Goal: Information Seeking & Learning: Learn about a topic

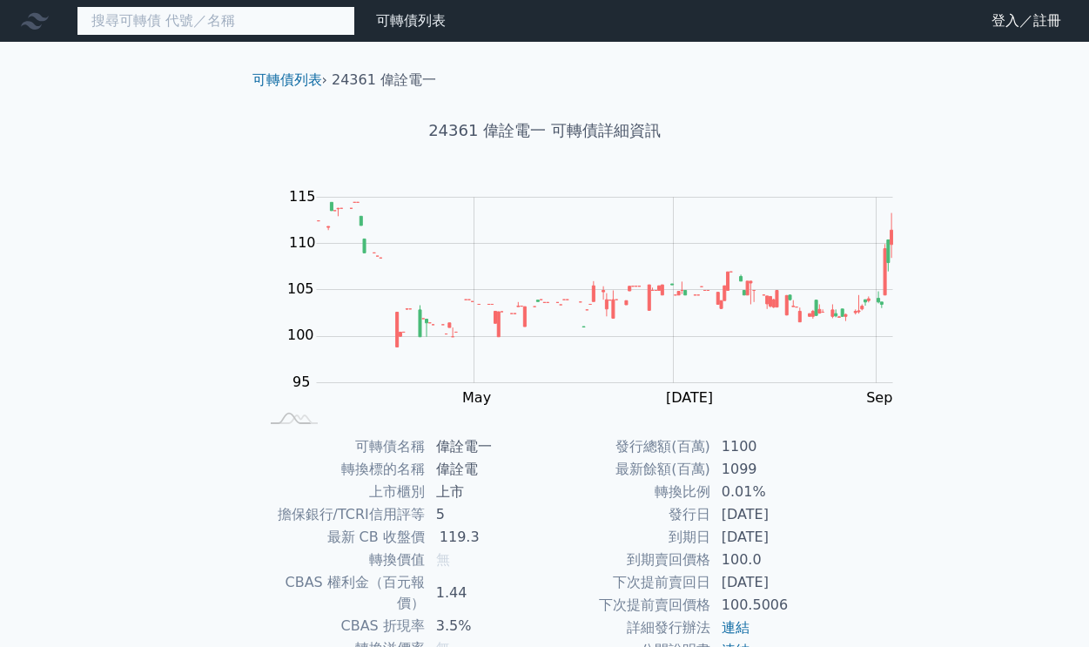
click at [147, 21] on input at bounding box center [216, 21] width 278 height 30
click at [173, 22] on input at bounding box center [216, 21] width 278 height 30
click at [173, 21] on input at bounding box center [216, 21] width 278 height 30
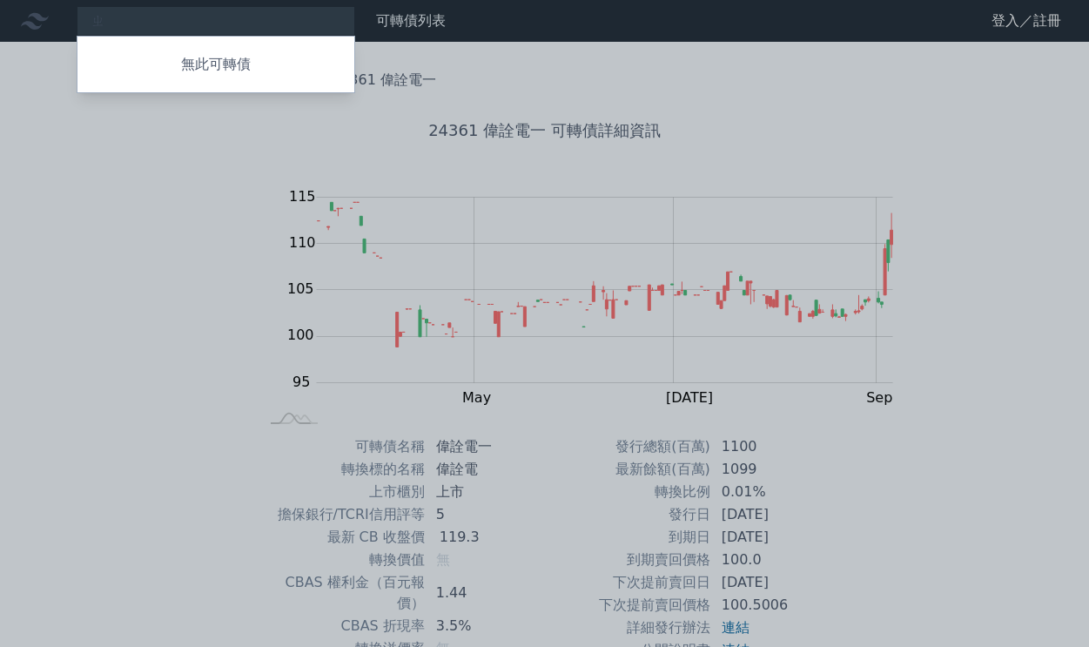
click at [153, 26] on div at bounding box center [544, 323] width 1089 height 647
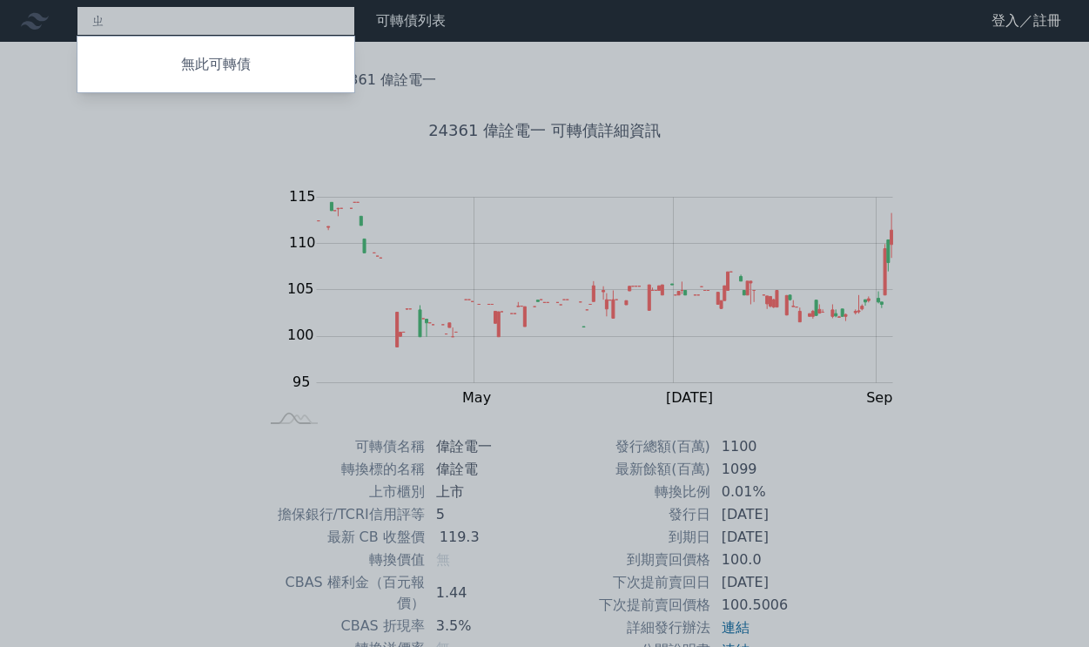
click at [147, 25] on div "ㄓ 無此可轉債" at bounding box center [216, 21] width 278 height 30
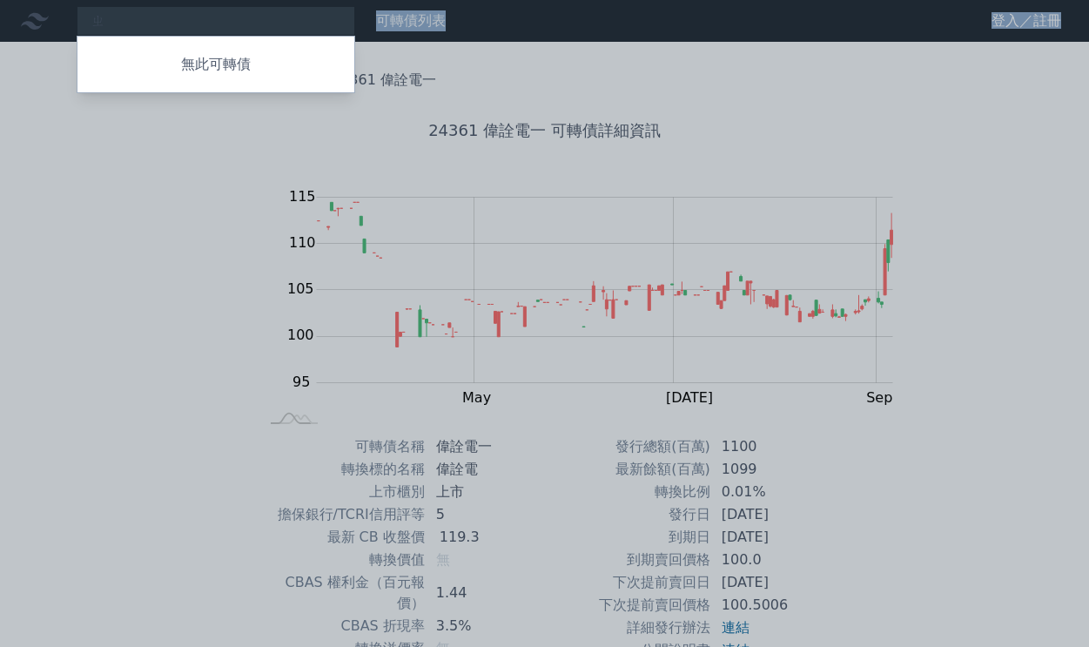
click at [147, 25] on div at bounding box center [544, 323] width 1089 height 647
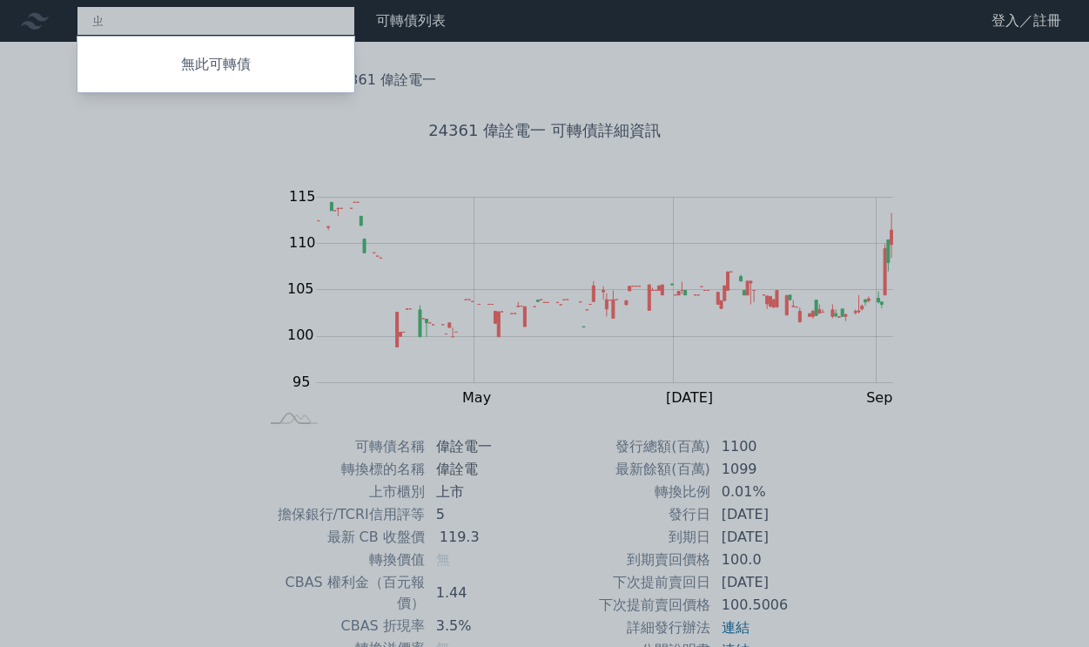
click at [147, 25] on div "ㄓ 無此可轉債" at bounding box center [216, 21] width 278 height 30
type input "[DEMOGRAPHIC_DATA]1536"
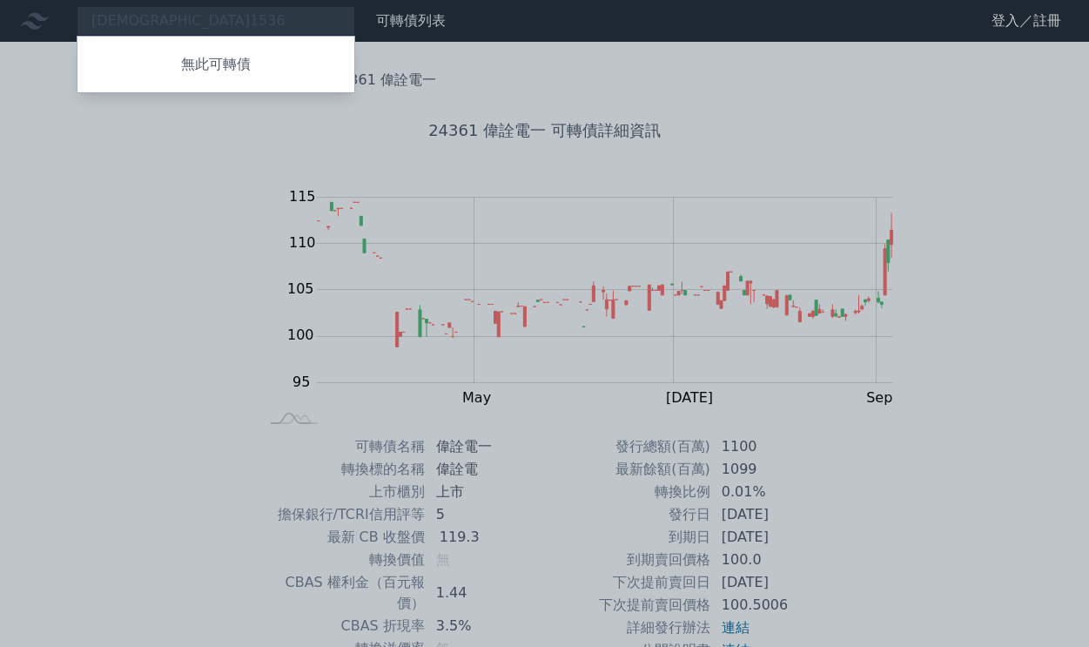
click at [137, 233] on div at bounding box center [544, 323] width 1089 height 647
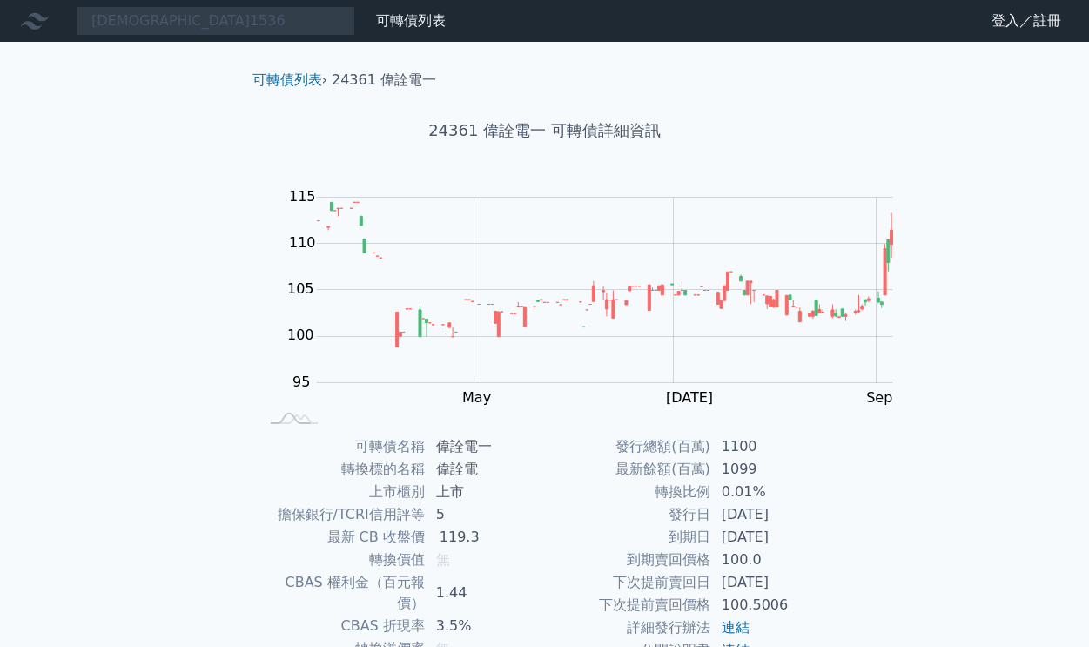
click at [0, 0] on icon at bounding box center [0, 0] width 0 height 0
click at [0, 0] on link "可轉債列表" at bounding box center [0, 0] width 0 height 0
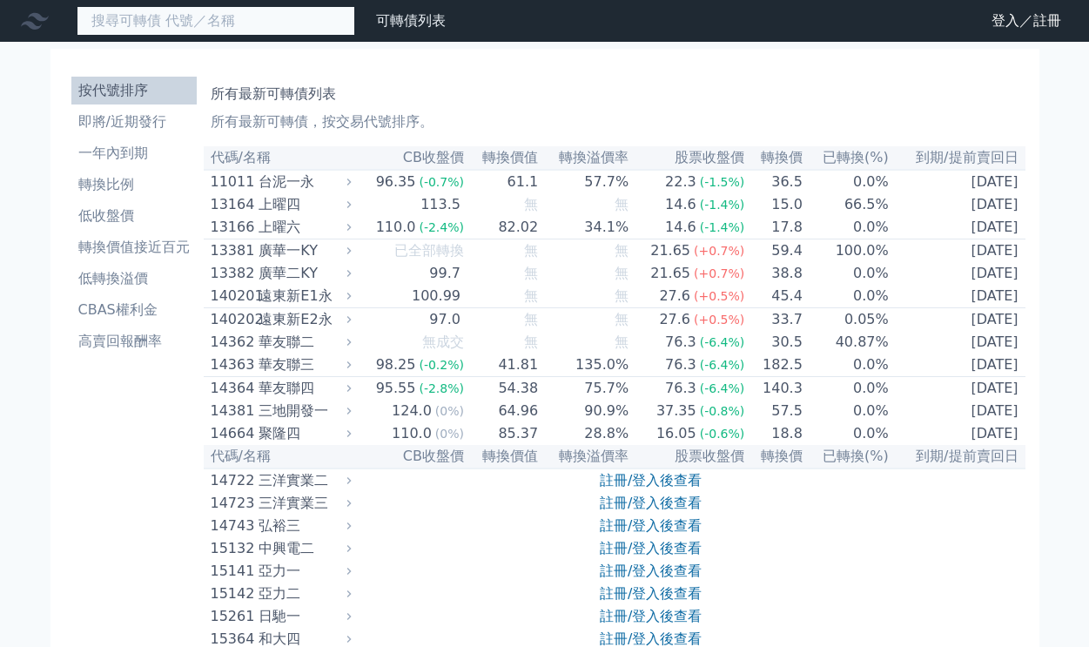
click at [214, 20] on input at bounding box center [216, 21] width 278 height 30
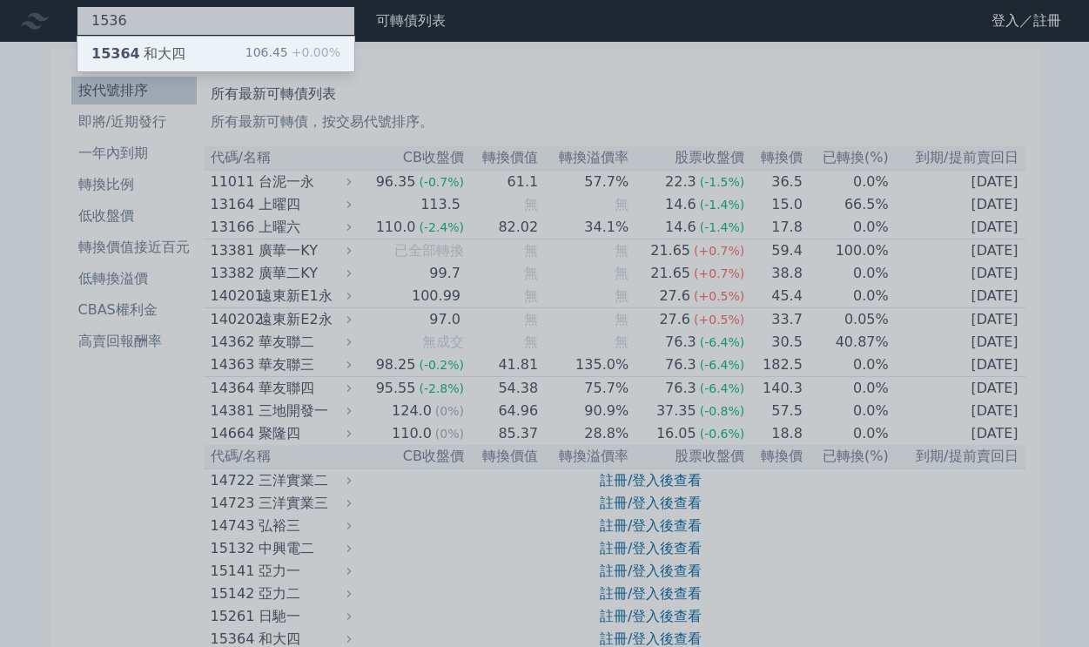
type input "1536"
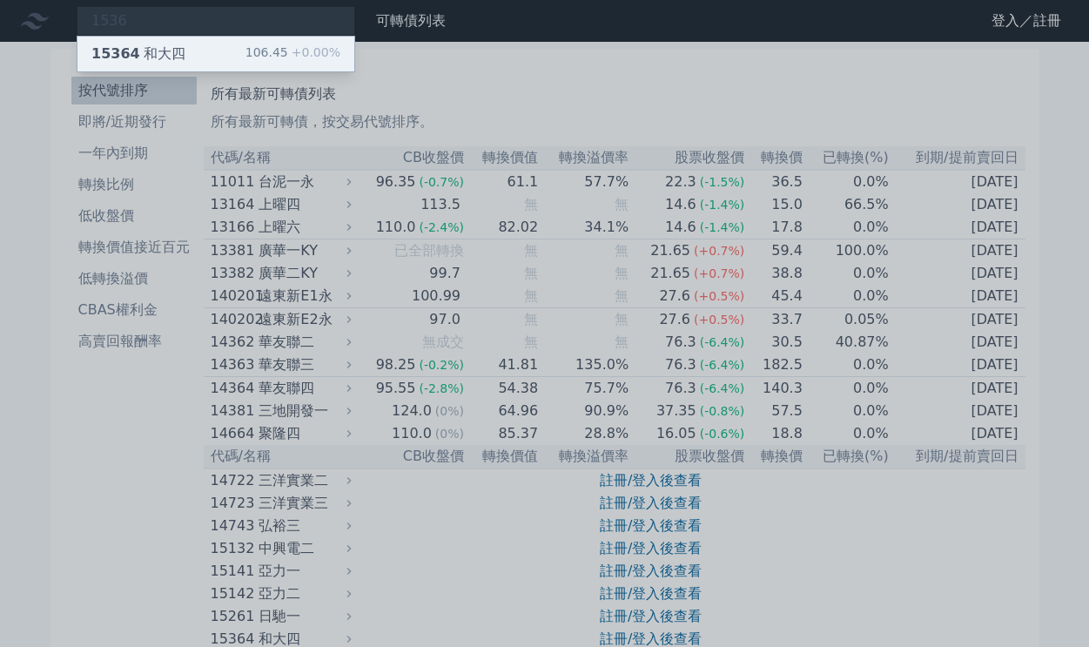
click at [137, 57] on div "15364 和大四" at bounding box center [138, 54] width 94 height 21
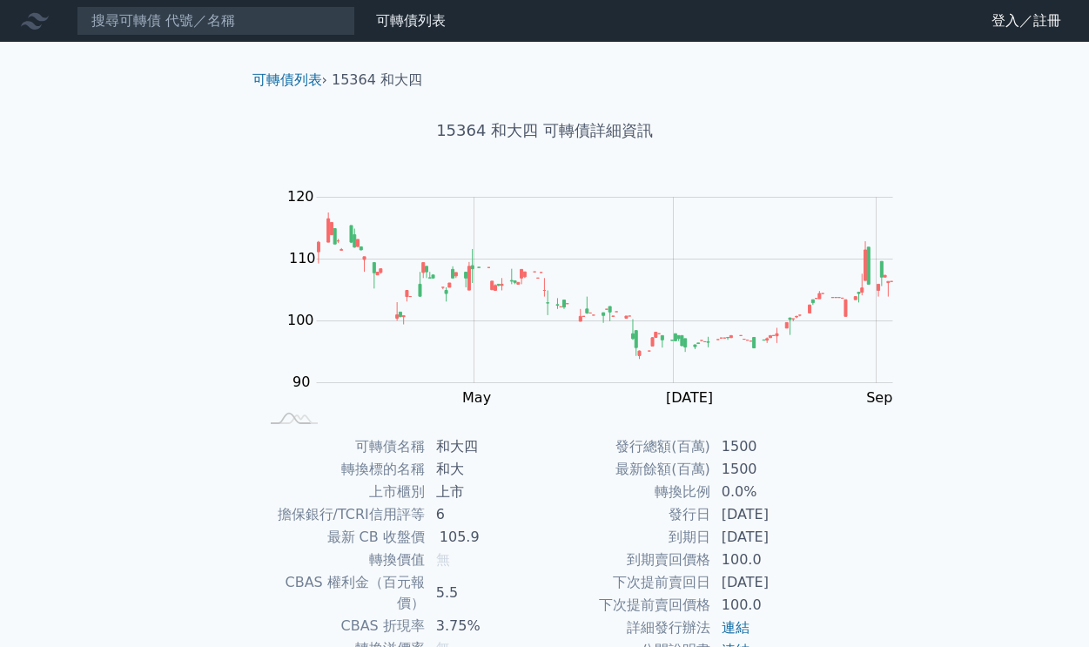
click at [0, 0] on icon at bounding box center [0, 0] width 0 height 0
click at [0, 0] on link "可轉債列表" at bounding box center [0, 0] width 0 height 0
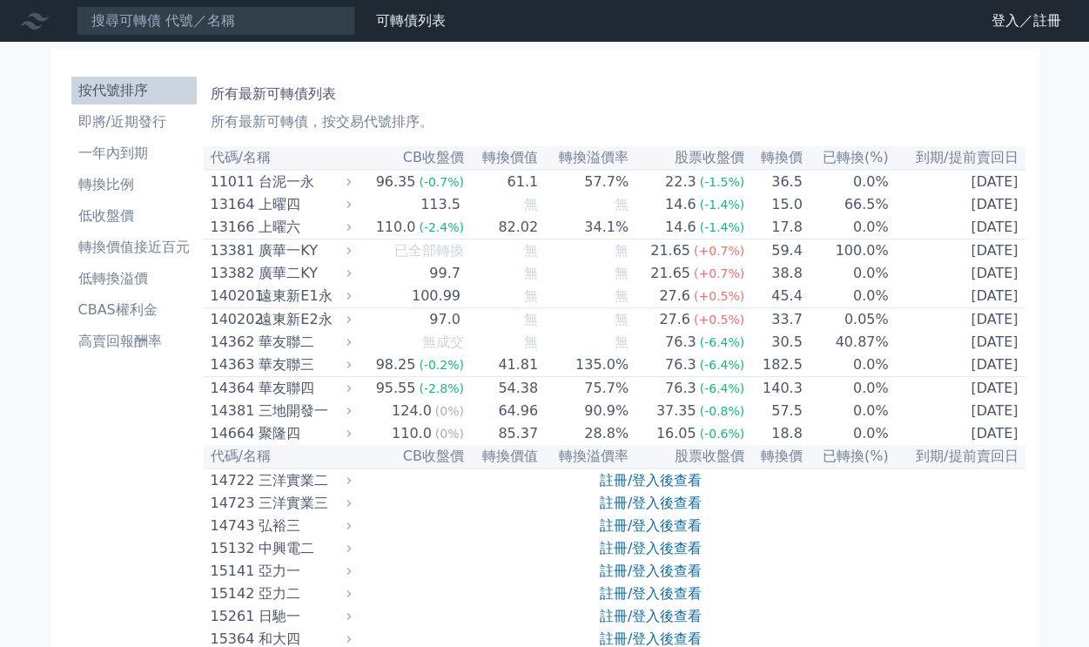
scroll to position [-1, 0]
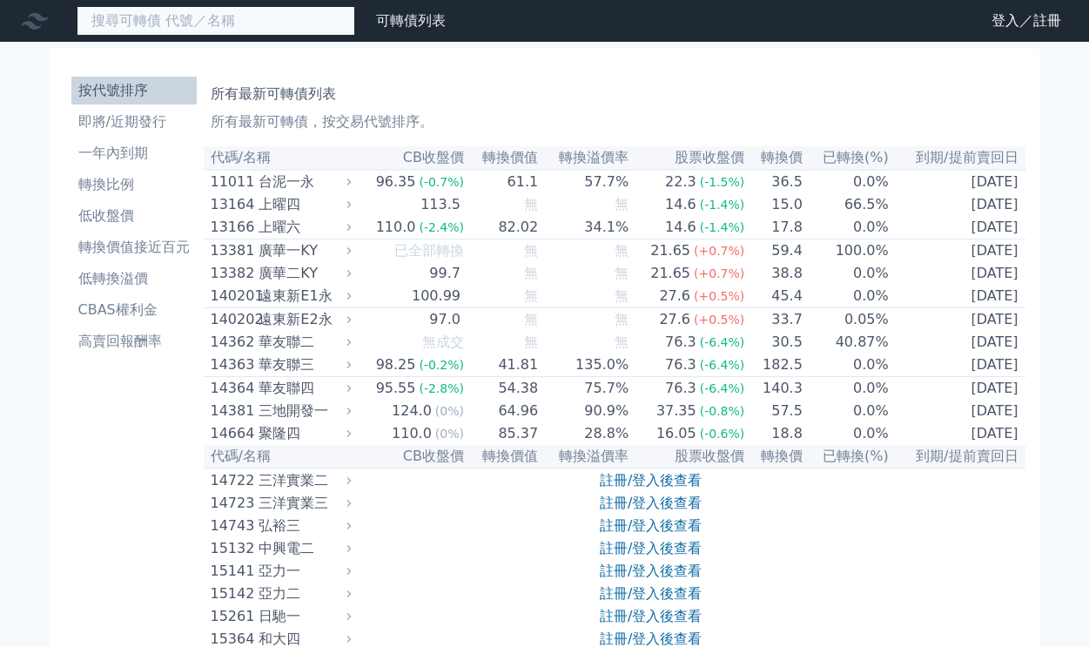
click at [129, 17] on input at bounding box center [216, 21] width 278 height 30
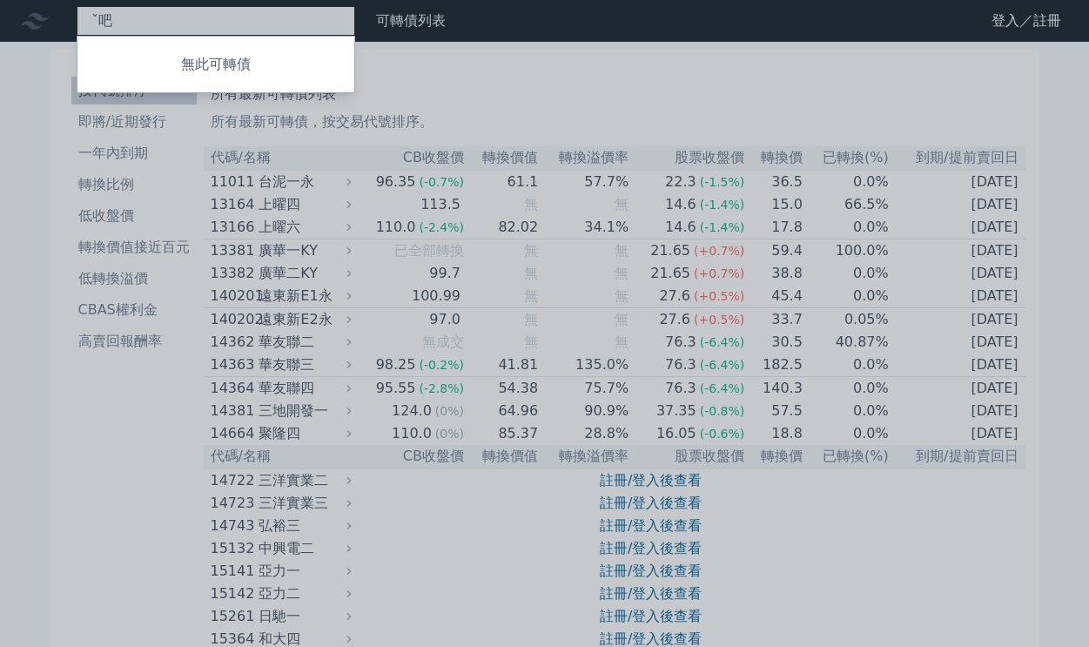
scroll to position [0, 0]
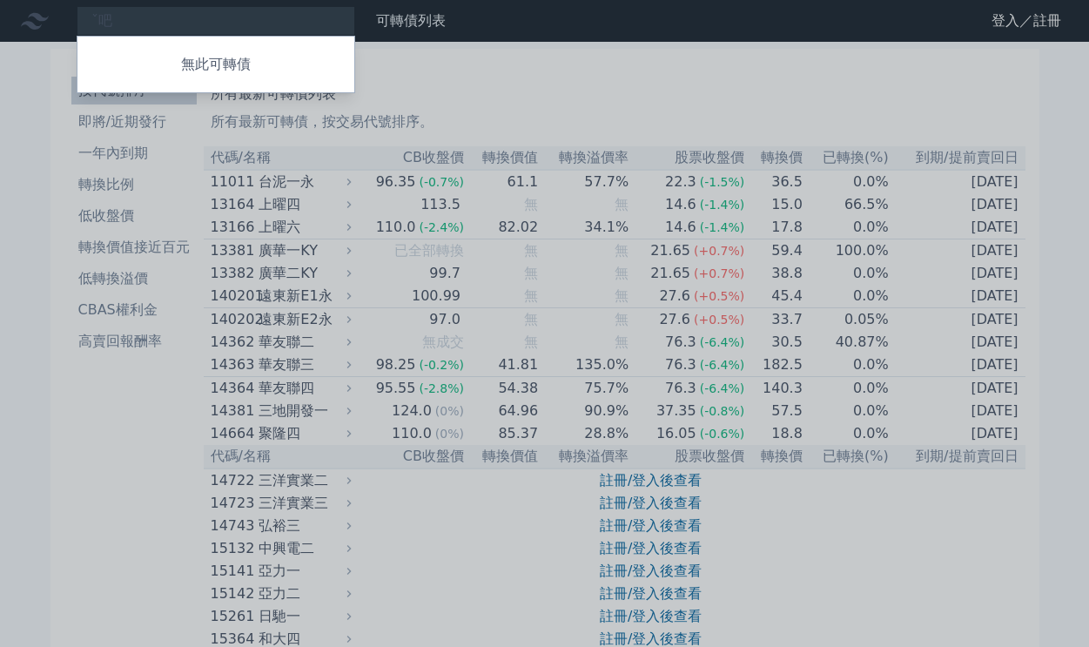
click at [108, 17] on div at bounding box center [544, 323] width 1089 height 647
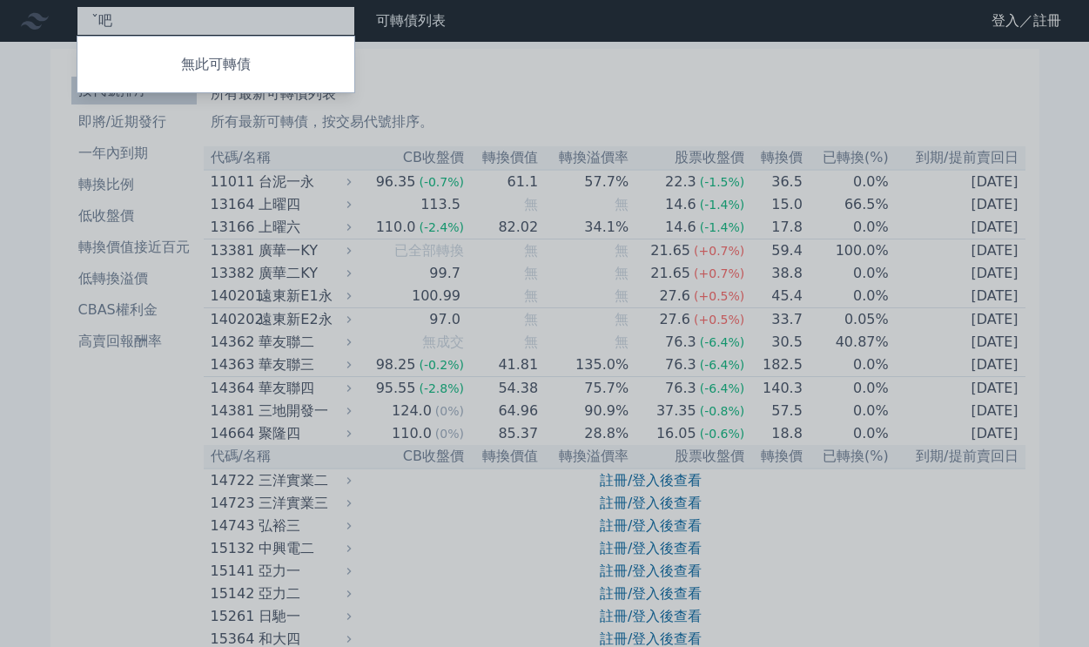
click at [110, 23] on div "ˇ吧 無此可轉債" at bounding box center [216, 21] width 278 height 30
type input "ˇ314"
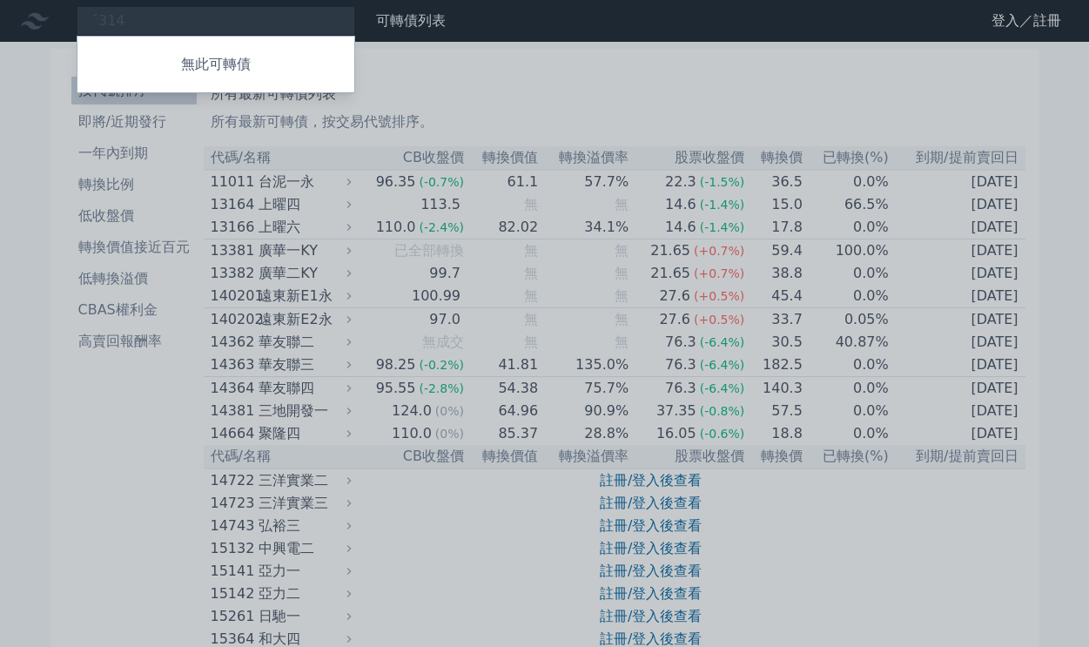
click at [50, 194] on div at bounding box center [544, 323] width 1089 height 647
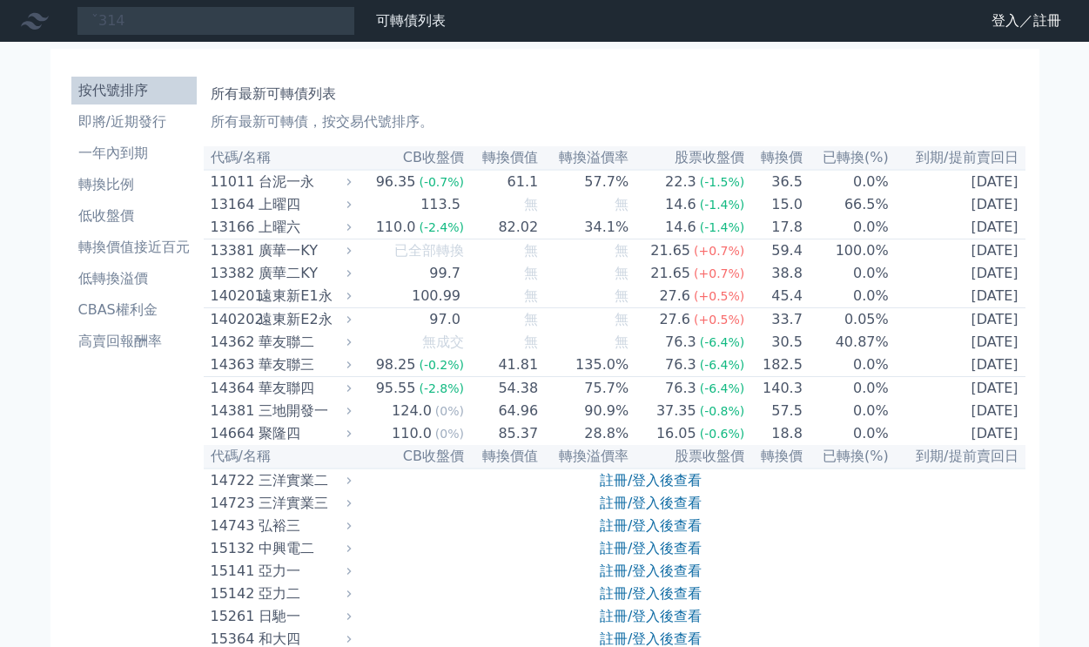
click at [196, 88] on link "按代號排序" at bounding box center [133, 91] width 125 height 28
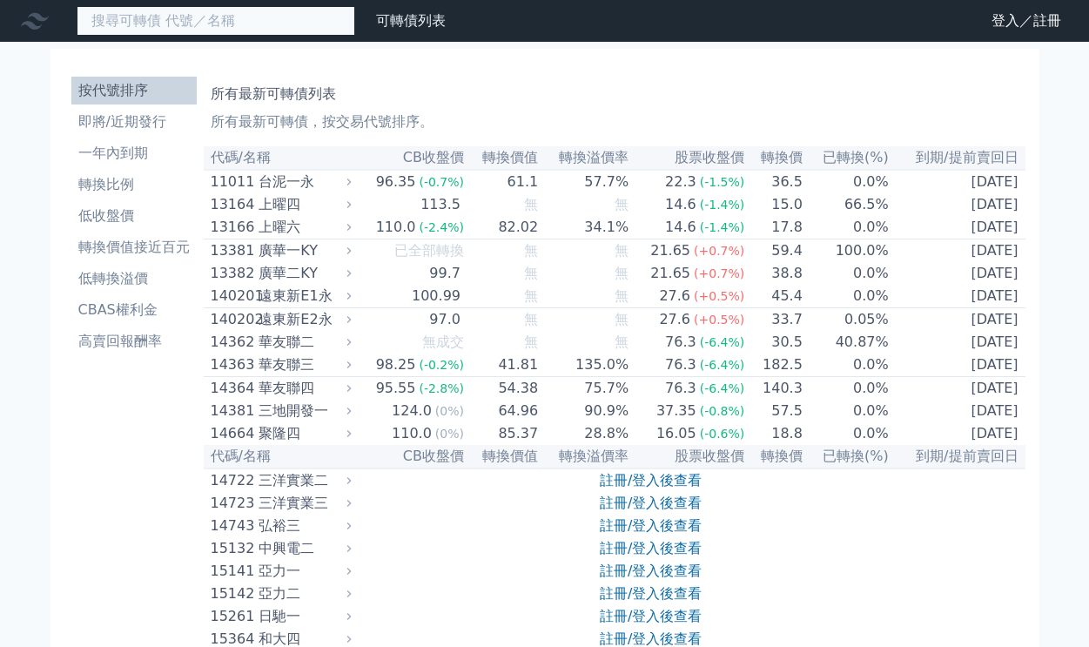
click at [131, 19] on input at bounding box center [216, 21] width 278 height 30
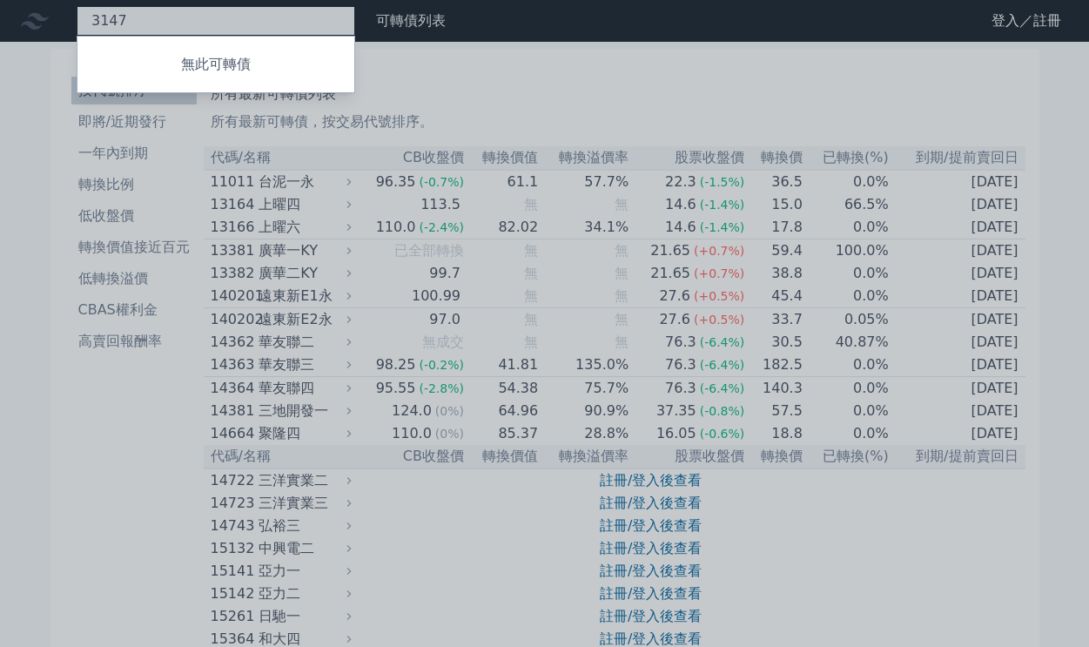
type input "3147"
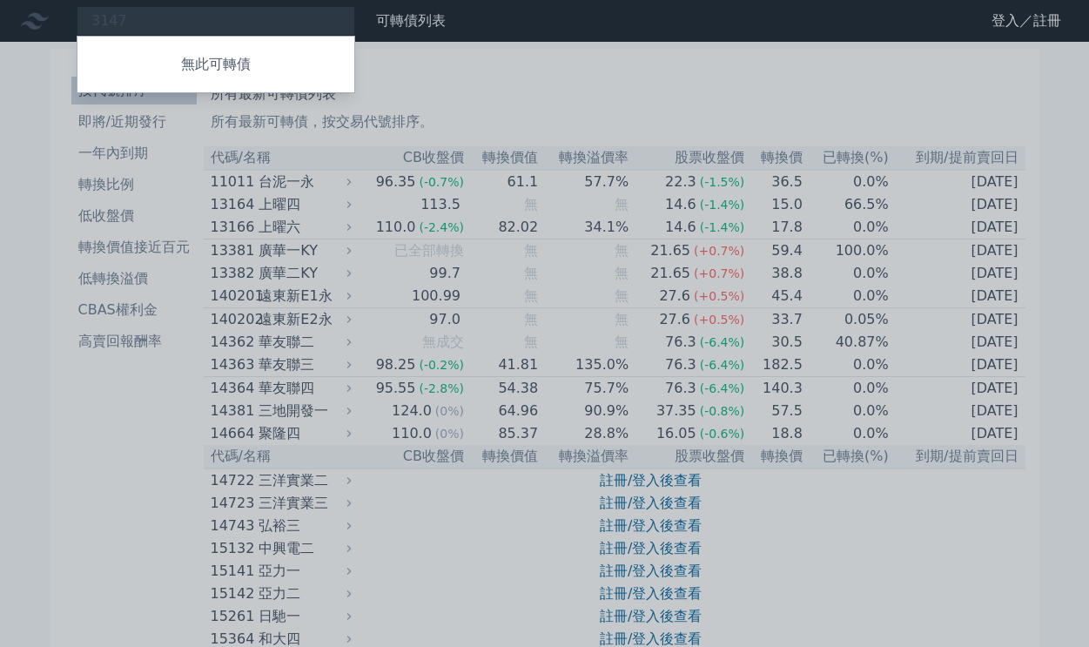
click at [292, 149] on div at bounding box center [544, 323] width 1089 height 647
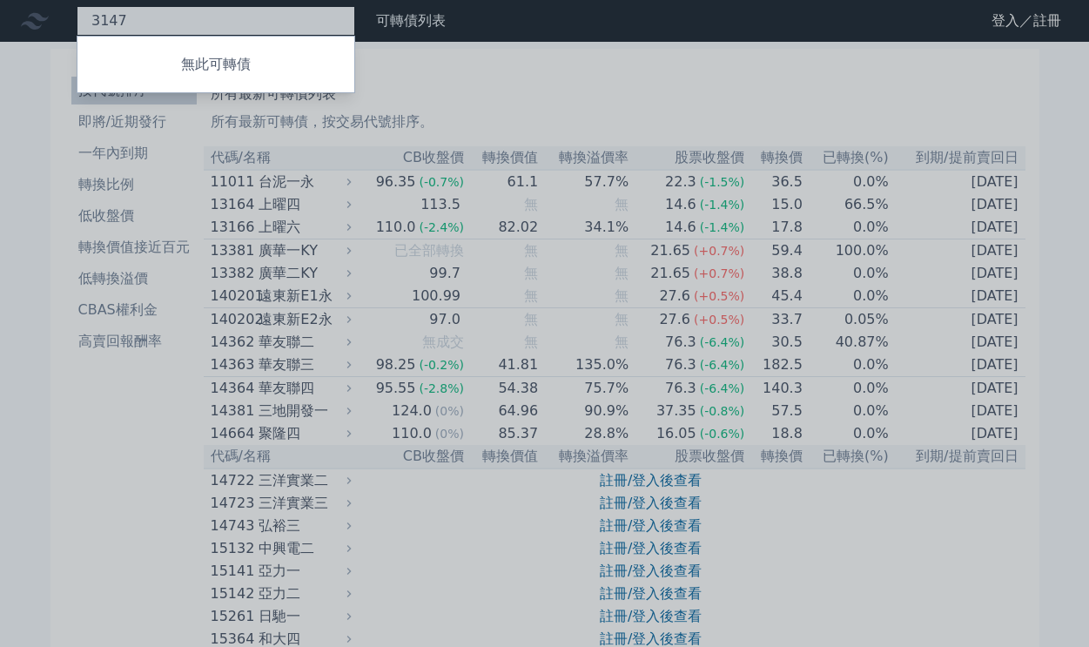
click at [126, 15] on div "3147 無此可轉債" at bounding box center [216, 21] width 278 height 30
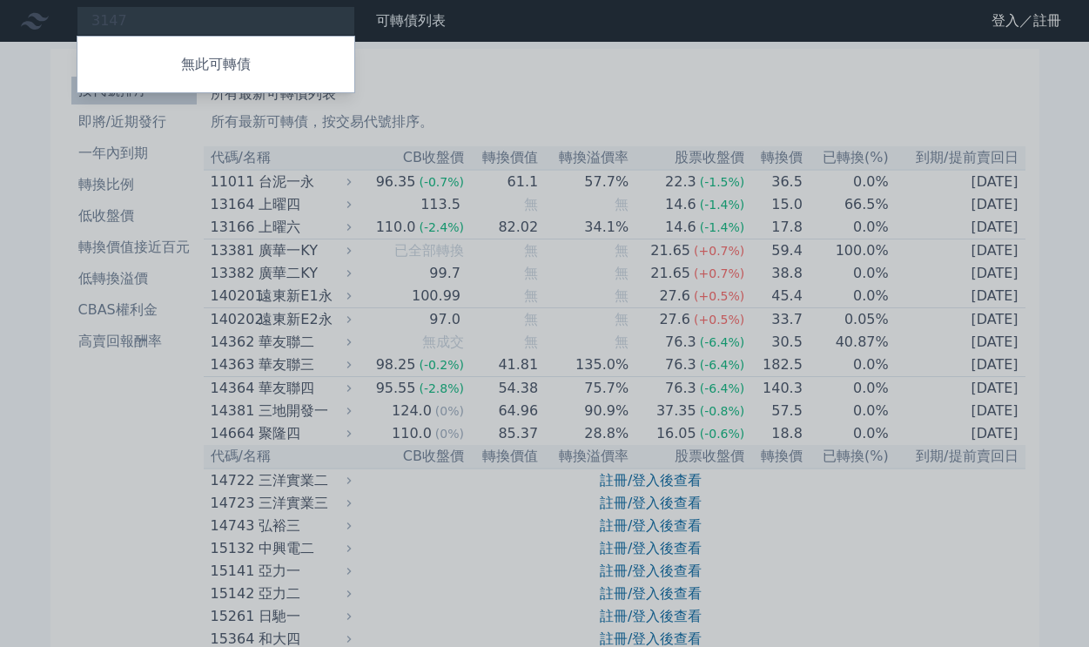
drag, startPoint x: 126, startPoint y: 15, endPoint x: 43, endPoint y: 21, distance: 83.8
click at [43, 21] on div at bounding box center [544, 323] width 1089 height 647
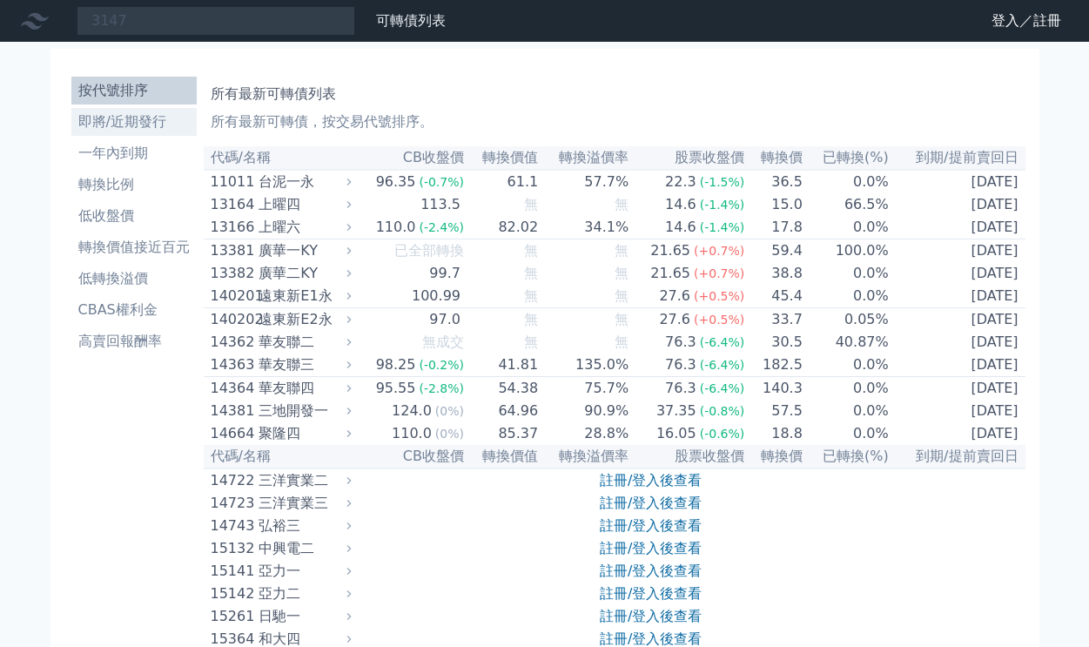
click at [197, 112] on li "即將/近期發行" at bounding box center [133, 121] width 125 height 21
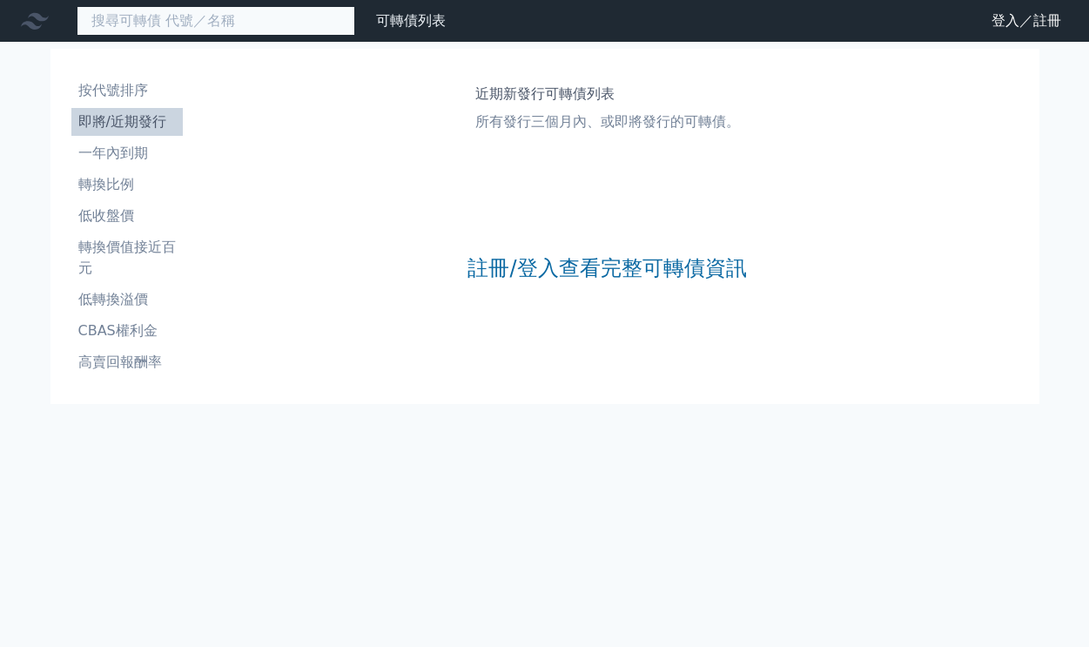
click at [178, 26] on input at bounding box center [216, 21] width 278 height 30
click at [178, 21] on input at bounding box center [216, 21] width 278 height 30
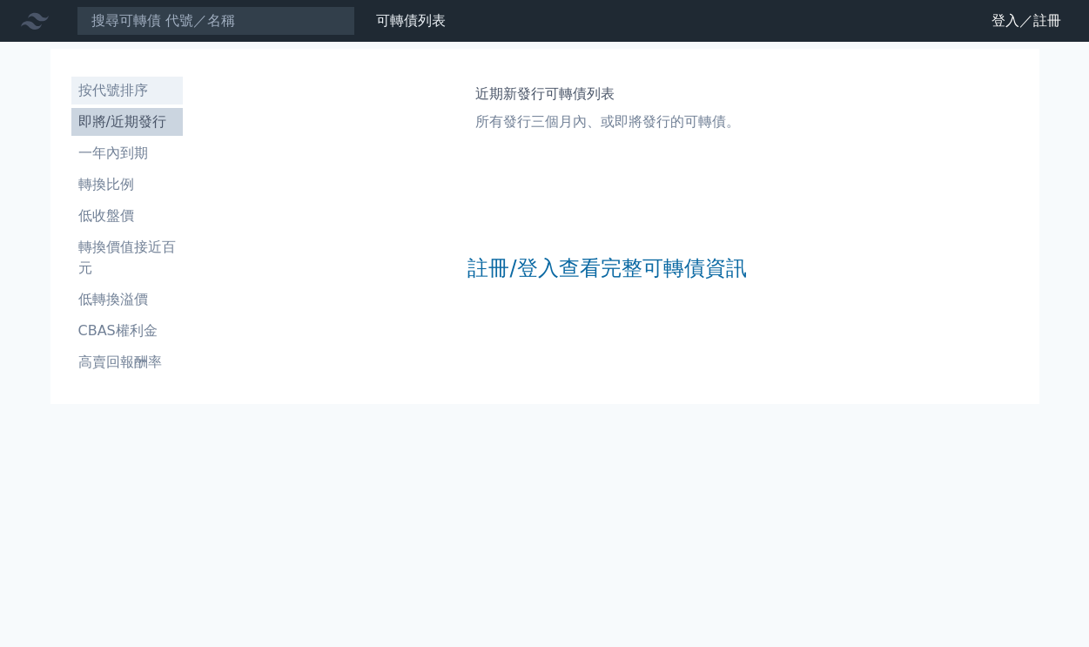
click at [131, 80] on li "按代號排序" at bounding box center [126, 90] width 111 height 21
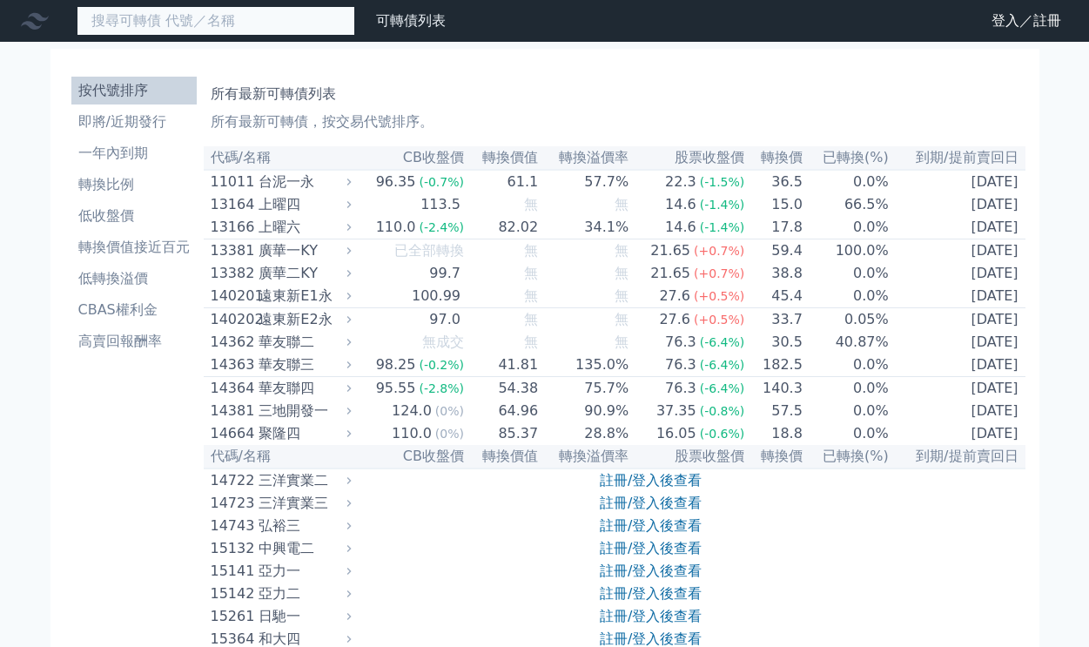
click at [126, 19] on input at bounding box center [216, 21] width 278 height 30
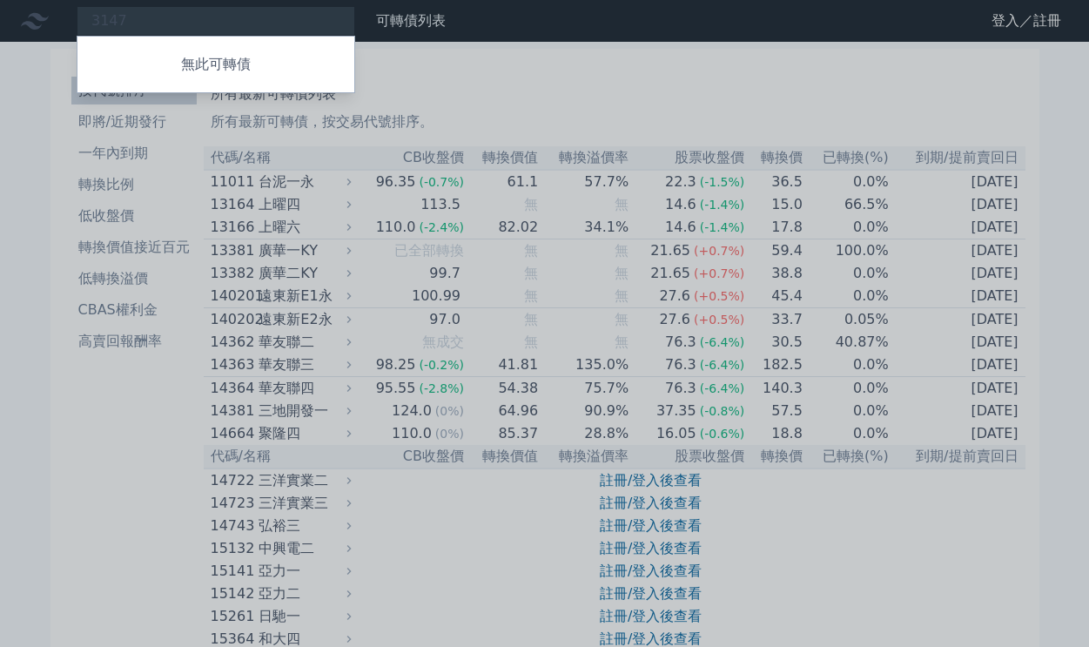
click at [294, 23] on div at bounding box center [544, 323] width 1089 height 647
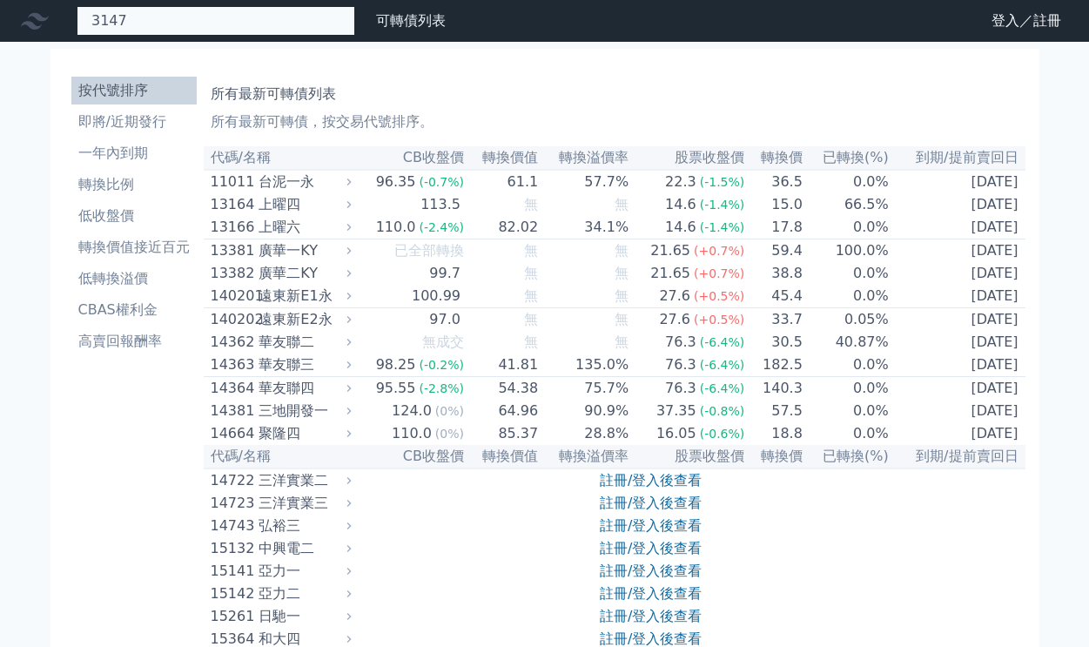
click at [154, 23] on div "3147 無此可轉債" at bounding box center [216, 21] width 278 height 30
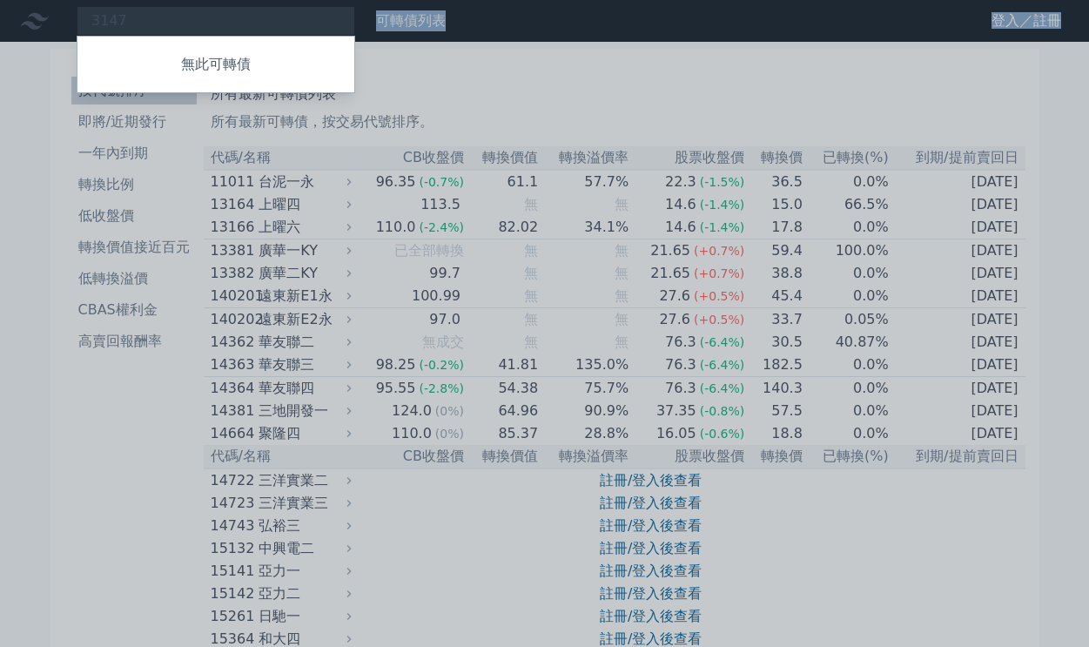
click at [154, 23] on div at bounding box center [544, 323] width 1089 height 647
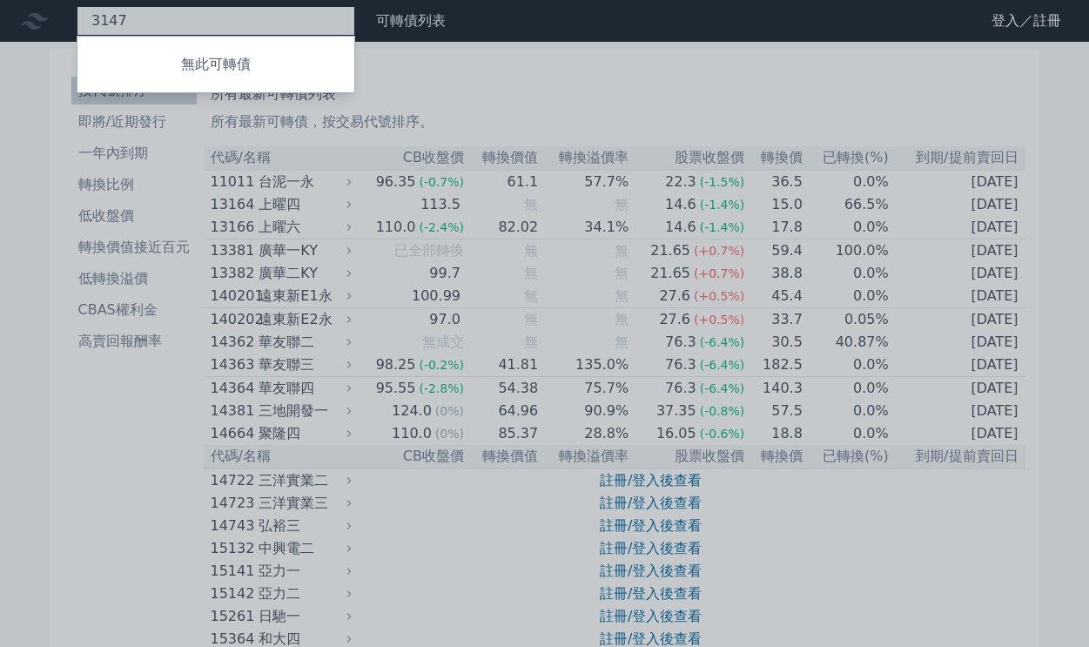
drag, startPoint x: 154, startPoint y: 23, endPoint x: 60, endPoint y: 22, distance: 94.0
click at [77, 22] on div "3147 無此可轉債" at bounding box center [216, 21] width 278 height 30
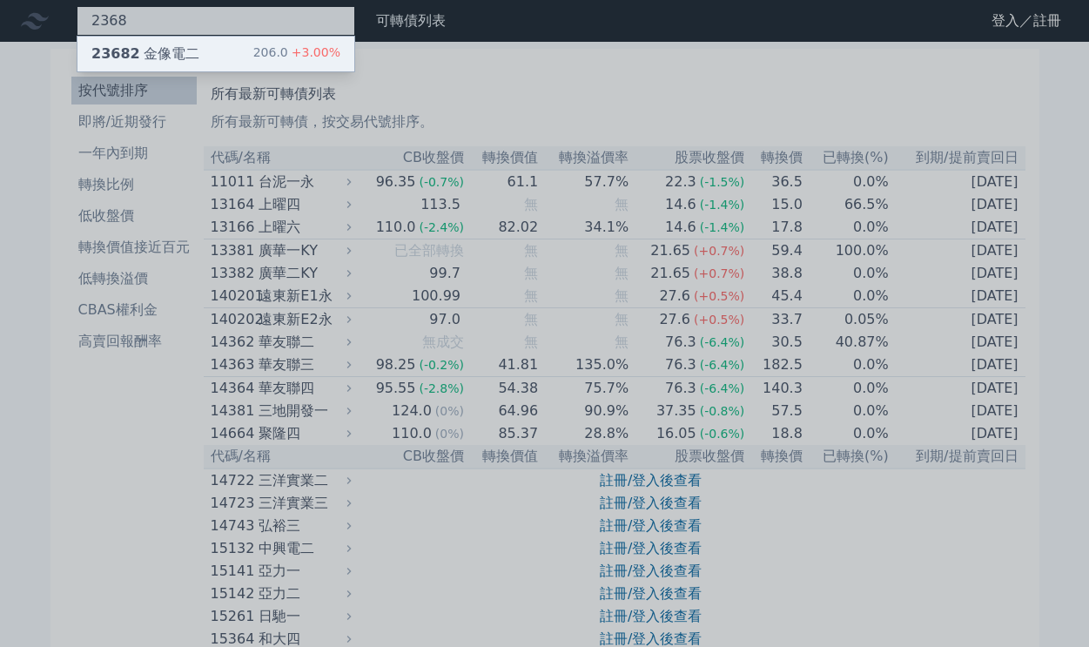
type input "2368"
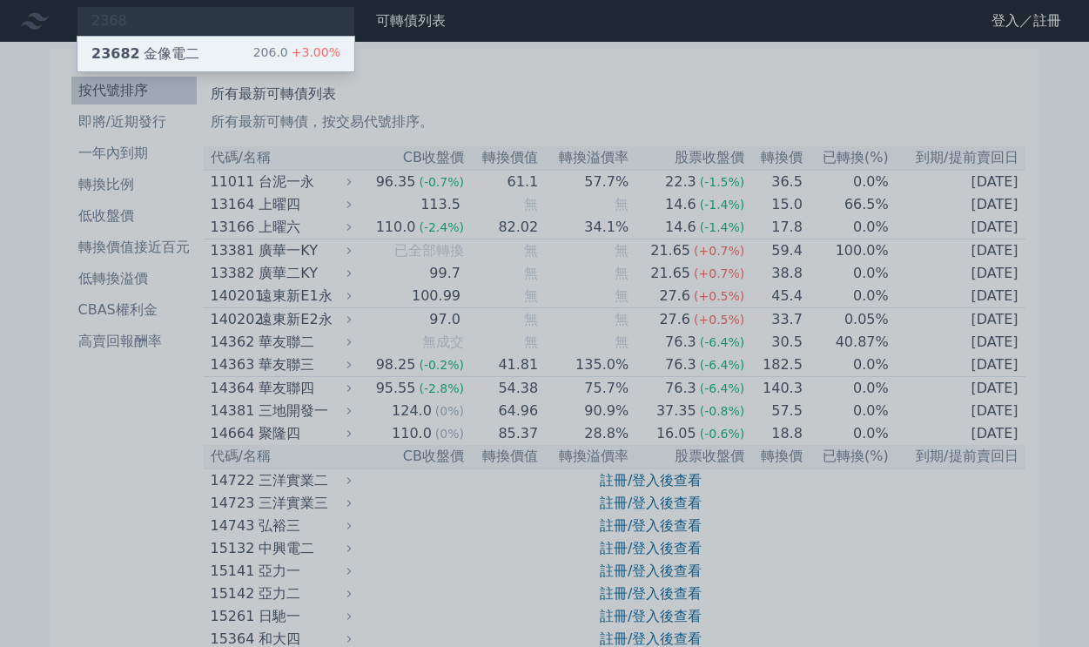
click at [91, 45] on span "23682" at bounding box center [115, 53] width 49 height 17
